Goal: Information Seeking & Learning: Find specific fact

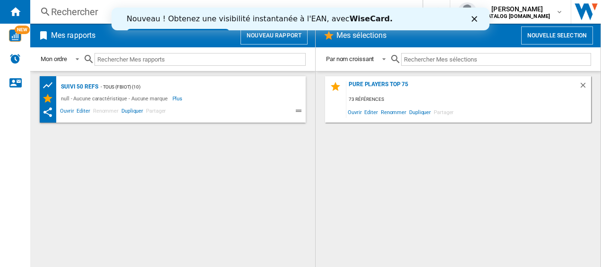
click at [475, 18] on polygon "Fermer" at bounding box center [475, 19] width 6 height 6
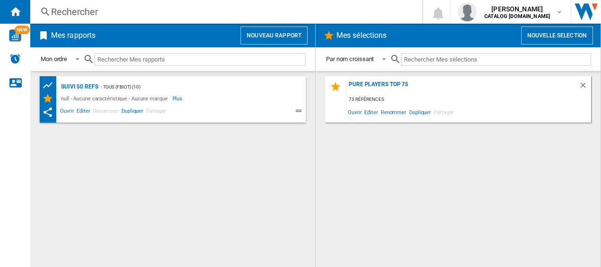
click at [110, 8] on div "Rechercher" at bounding box center [224, 11] width 347 height 13
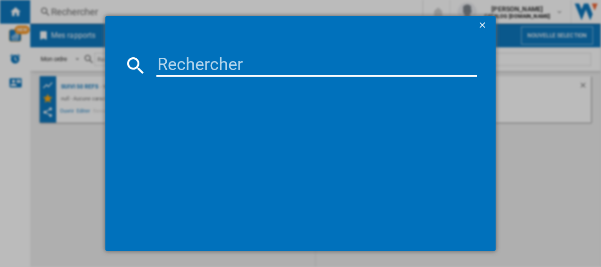
click at [189, 61] on input at bounding box center [316, 65] width 321 height 23
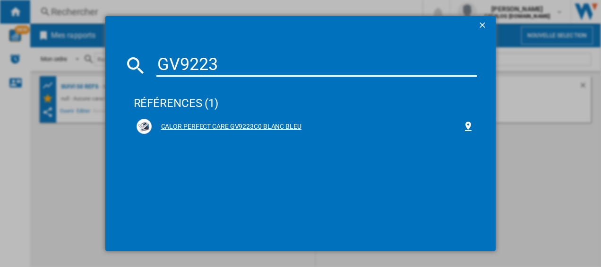
type input "GV9223"
click at [209, 120] on div "CALOR PERFECT CARE GV9223C0 BLANC BLEU" at bounding box center [306, 126] width 338 height 15
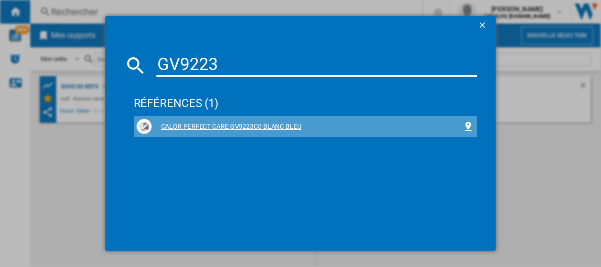
click at [221, 127] on div "CALOR PERFECT CARE GV9223C0 BLANC BLEU" at bounding box center [307, 126] width 311 height 9
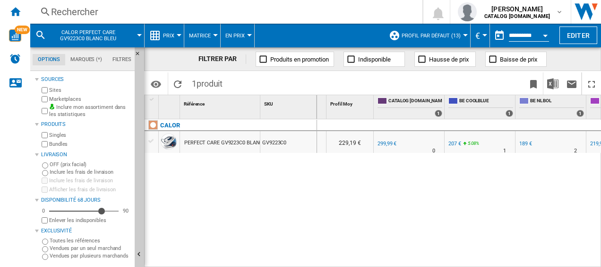
scroll to position [0, 10]
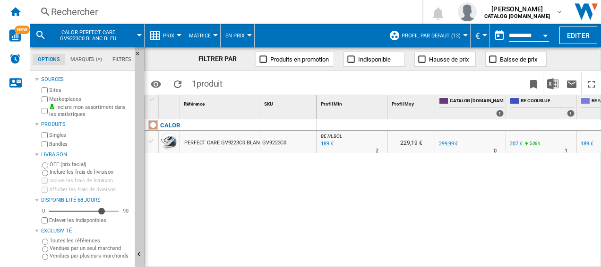
click at [117, 11] on div "Rechercher" at bounding box center [224, 11] width 347 height 13
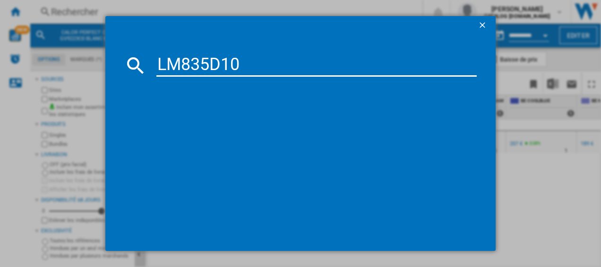
type input "LM835D10"
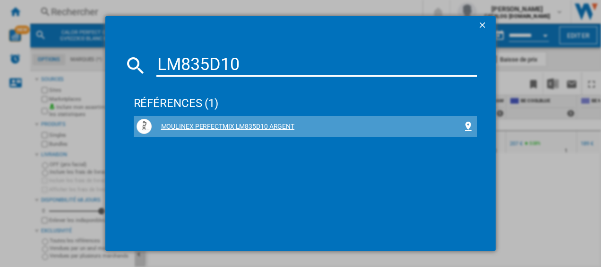
click at [260, 126] on div "MOULINEX PERFECTMIX LM835D10 ARGENT" at bounding box center [307, 126] width 311 height 9
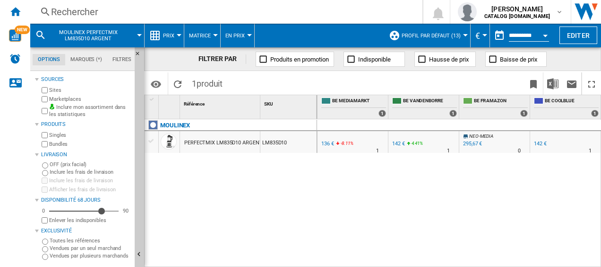
scroll to position [0, 320]
click at [95, 14] on div "Rechercher" at bounding box center [224, 11] width 347 height 13
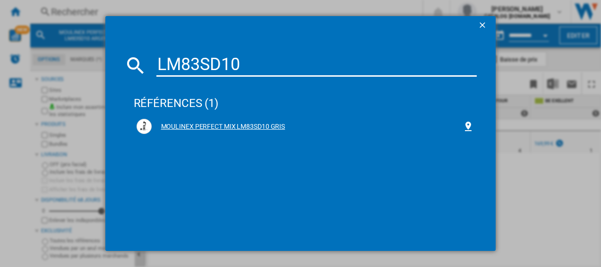
click at [247, 121] on div "MOULINEX PERFECT MIX LM83SD10 GRIS" at bounding box center [306, 126] width 338 height 15
drag, startPoint x: 239, startPoint y: 70, endPoint x: 134, endPoint y: 69, distance: 104.9
click at [134, 69] on div "LM83SD10" at bounding box center [300, 65] width 353 height 23
type input "SV9202"
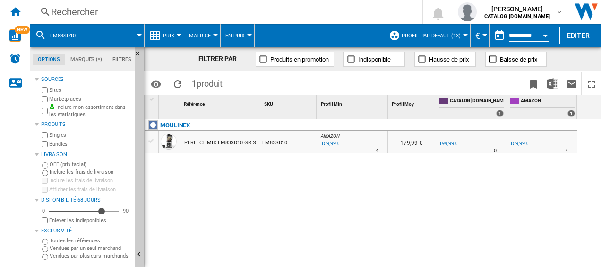
click at [104, 8] on div "Rechercher" at bounding box center [224, 11] width 347 height 13
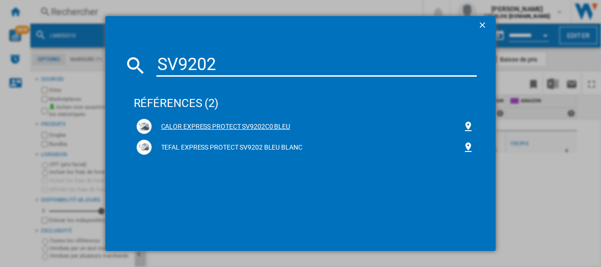
type input "SV9202"
click at [215, 129] on div "CALOR EXPRESS PROTECT SV9202C0 BLEU" at bounding box center [307, 126] width 311 height 9
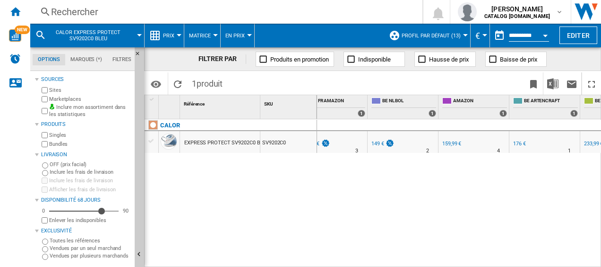
scroll to position [0, 259]
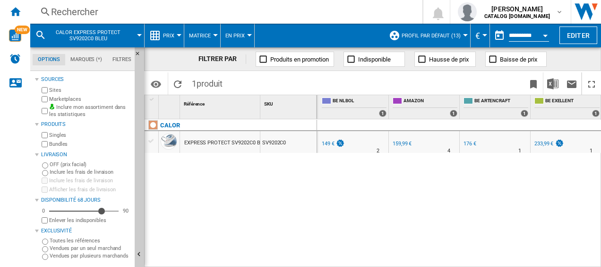
click at [111, 9] on div "Rechercher" at bounding box center [224, 11] width 347 height 13
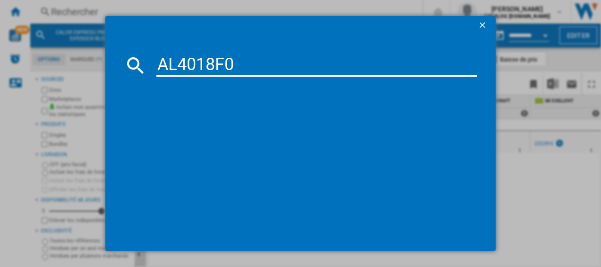
type input "AL4018F0"
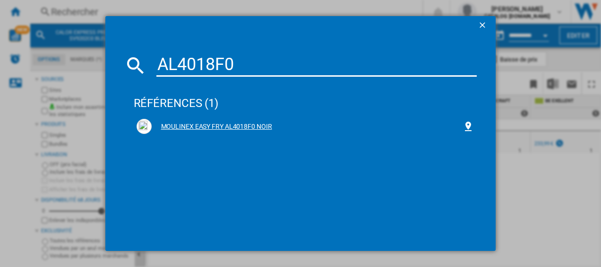
click at [207, 127] on div "MOULINEX EASY FRY AL4018F0 NOIR" at bounding box center [307, 126] width 311 height 9
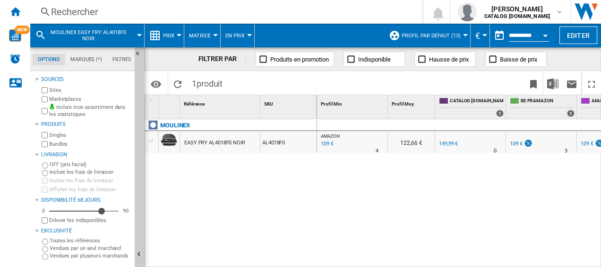
scroll to position [0, 46]
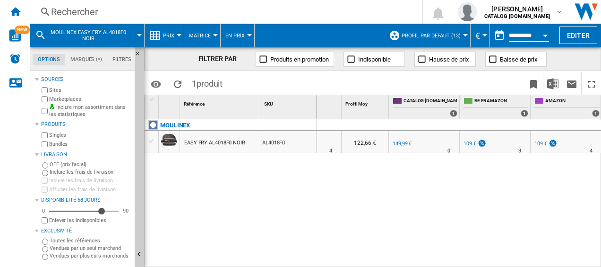
click at [222, 142] on div "EASY FRY AL4018F0 NOIR" at bounding box center [214, 143] width 61 height 22
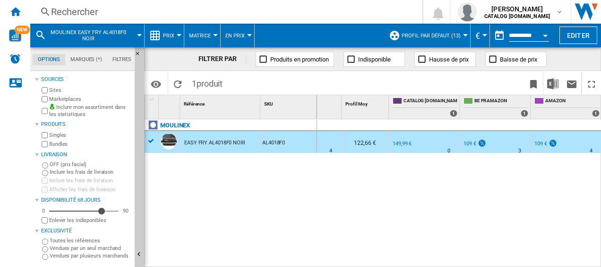
click at [138, 9] on div "Rechercher" at bounding box center [224, 11] width 347 height 13
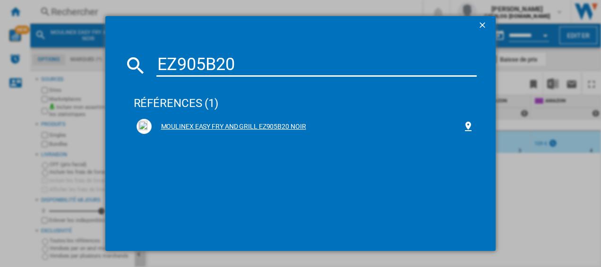
type input "EZ905B20"
click at [211, 124] on div "MOULINEX EASY FRY AND GRILL EZ905B20 NOIR" at bounding box center [307, 126] width 311 height 9
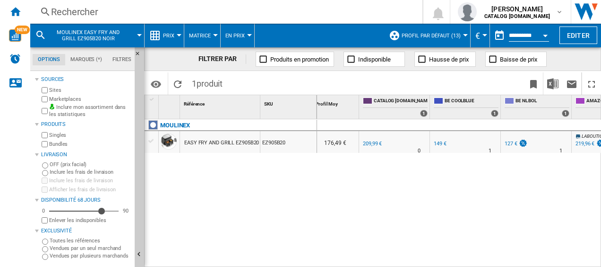
scroll to position [0, 117]
